Goal: Find contact information: Find contact information

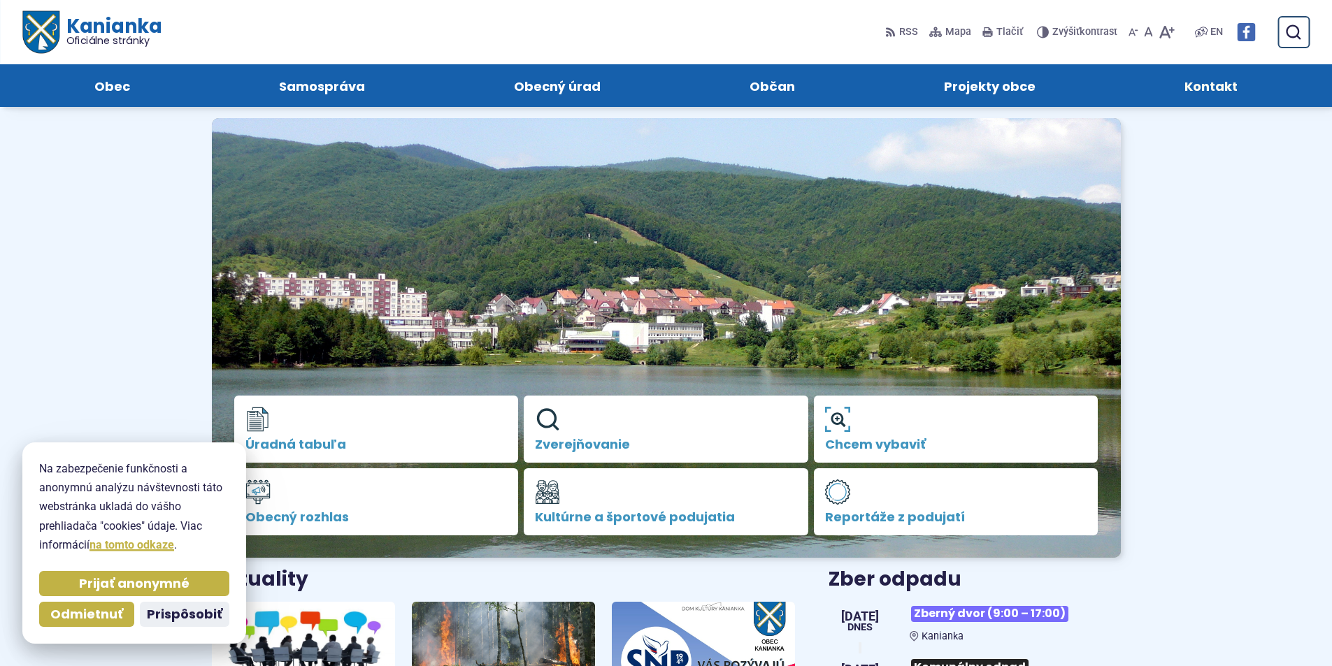
click at [1224, 91] on span "Kontakt" at bounding box center [1211, 85] width 53 height 43
click at [941, 29] on link "Mapa Mapa" at bounding box center [950, 31] width 48 height 29
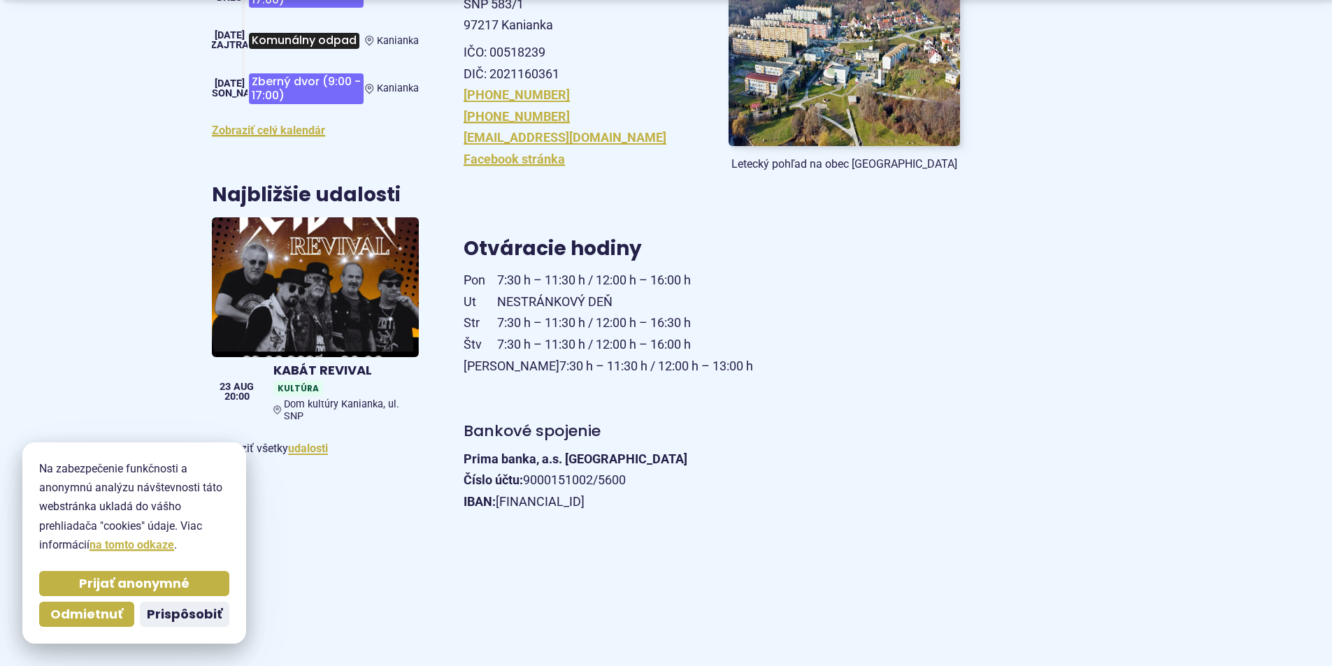
scroll to position [420, 0]
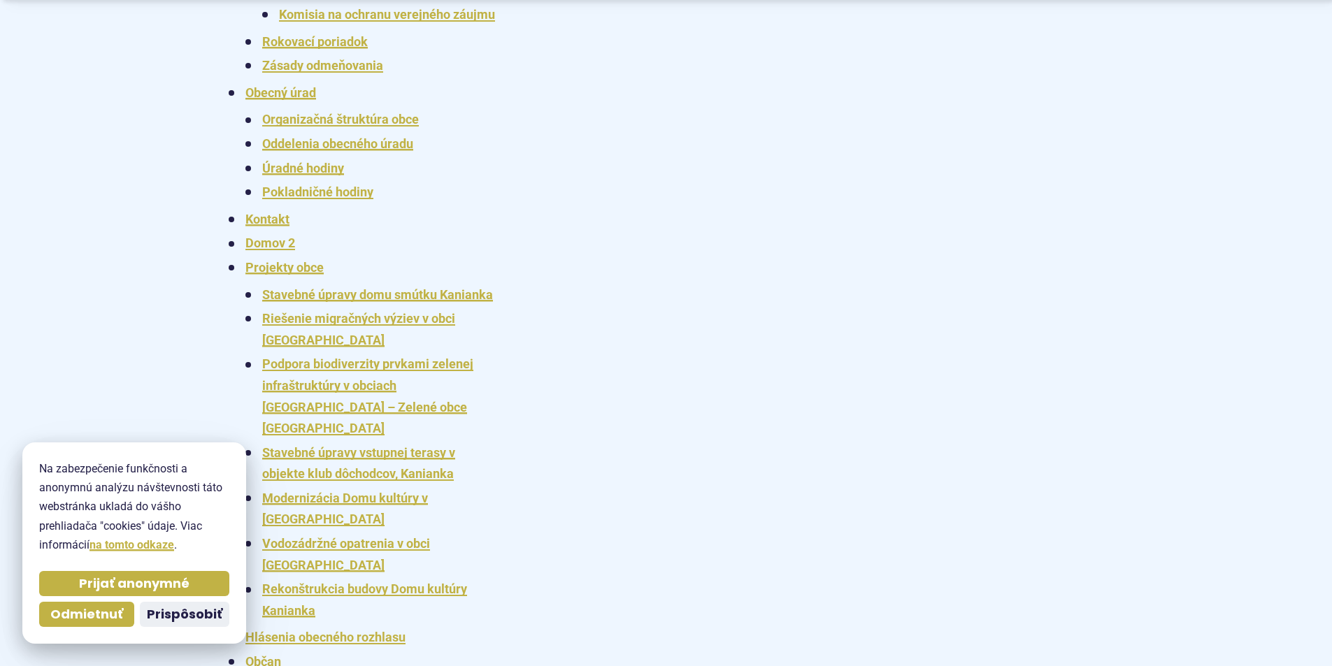
scroll to position [1818, 0]
